Goal: Information Seeking & Learning: Learn about a topic

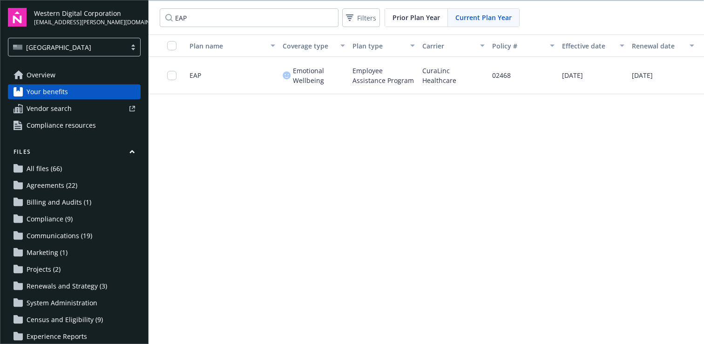
scroll to position [0, 64]
